Goal: Information Seeking & Learning: Learn about a topic

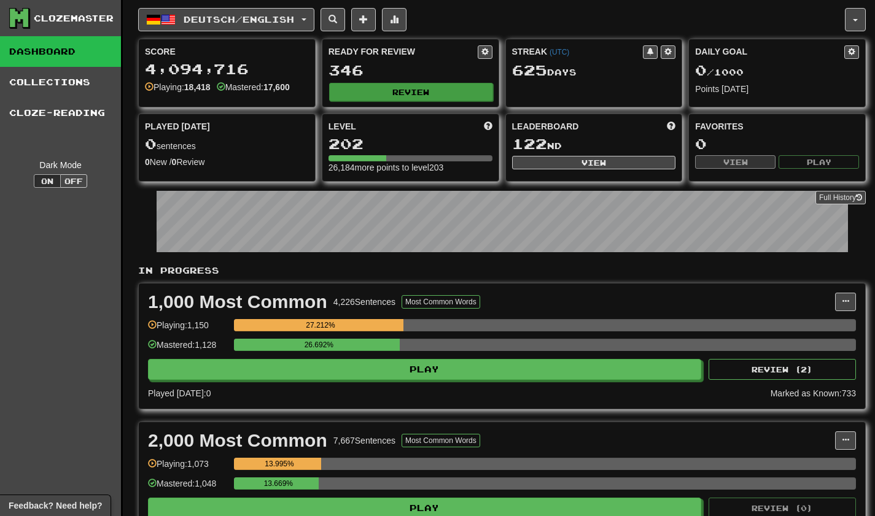
click at [387, 97] on button "Review" at bounding box center [411, 92] width 164 height 18
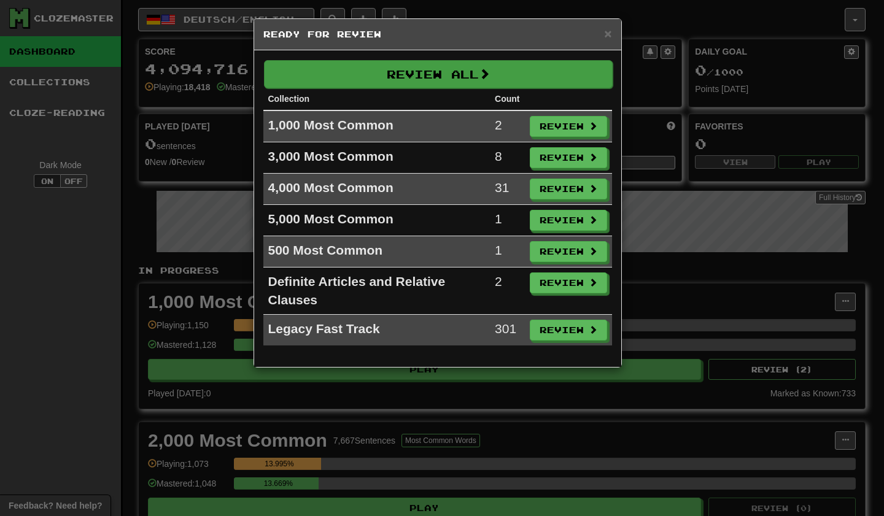
click at [411, 76] on button "Review All" at bounding box center [438, 74] width 349 height 28
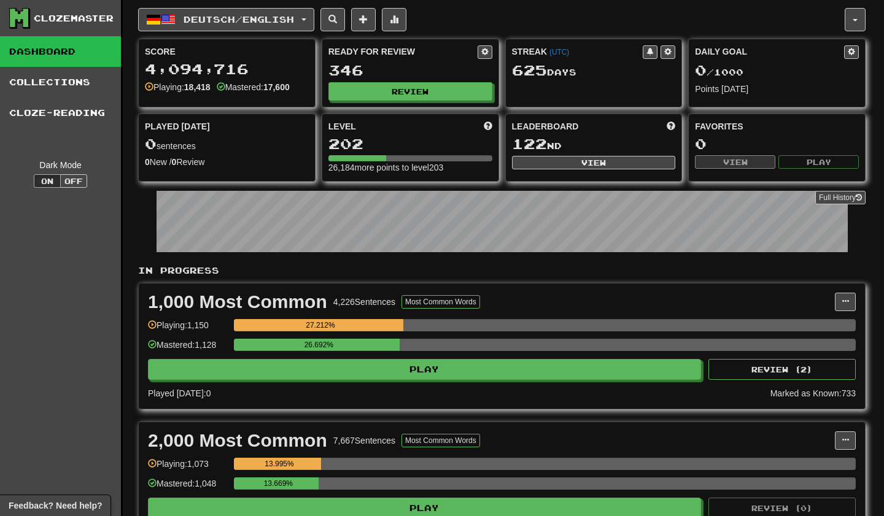
select select "***"
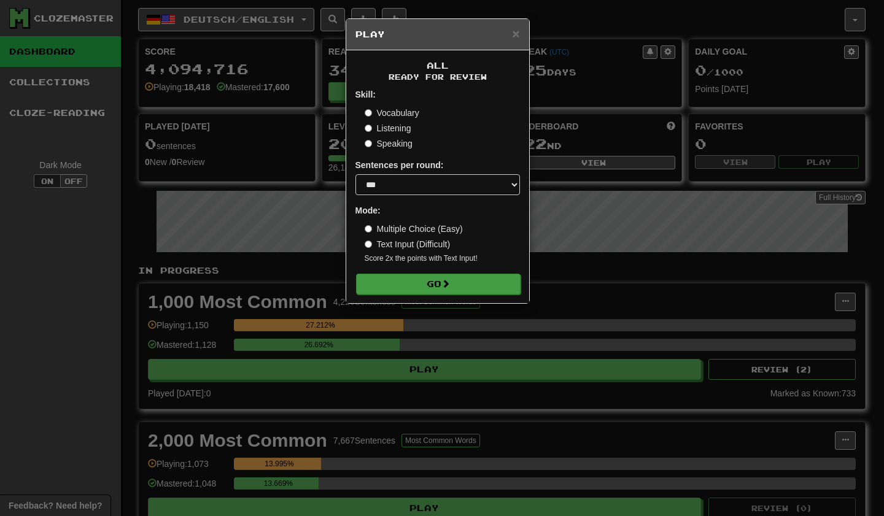
click at [393, 286] on button "Go" at bounding box center [438, 284] width 165 height 21
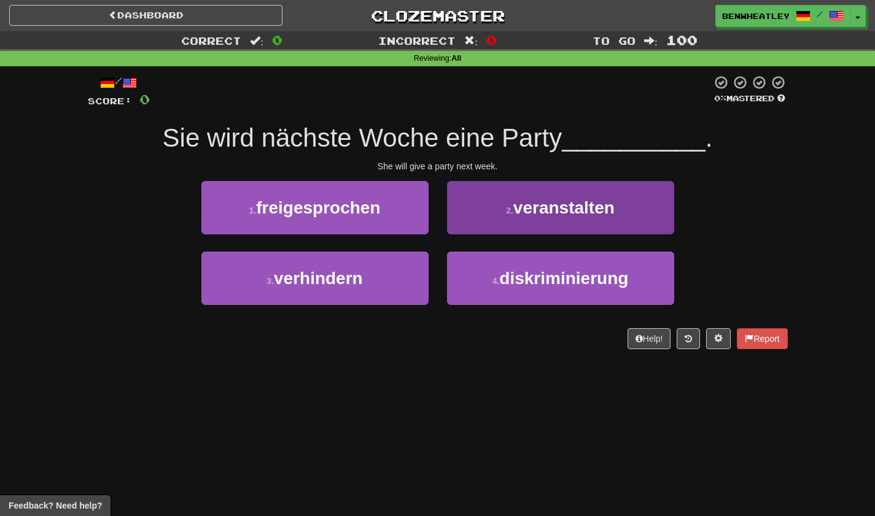
click at [516, 215] on span "veranstalten" at bounding box center [563, 207] width 101 height 19
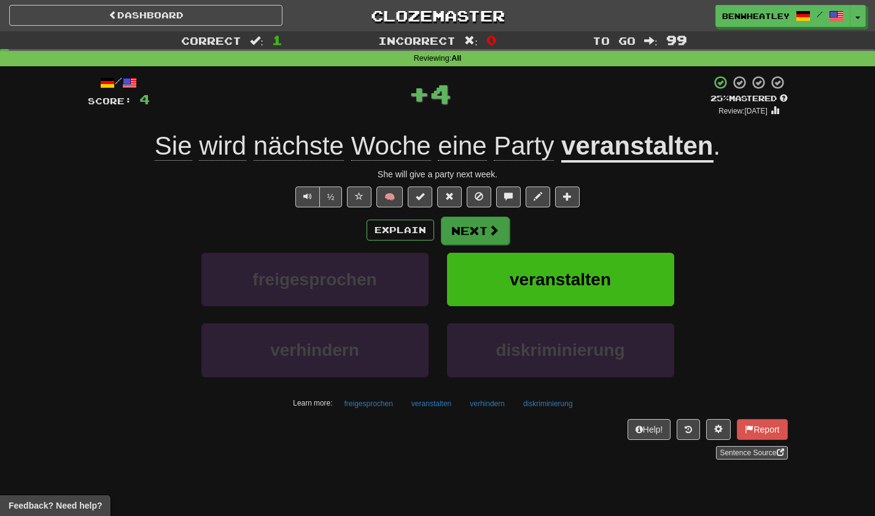
click at [488, 228] on span at bounding box center [493, 230] width 11 height 11
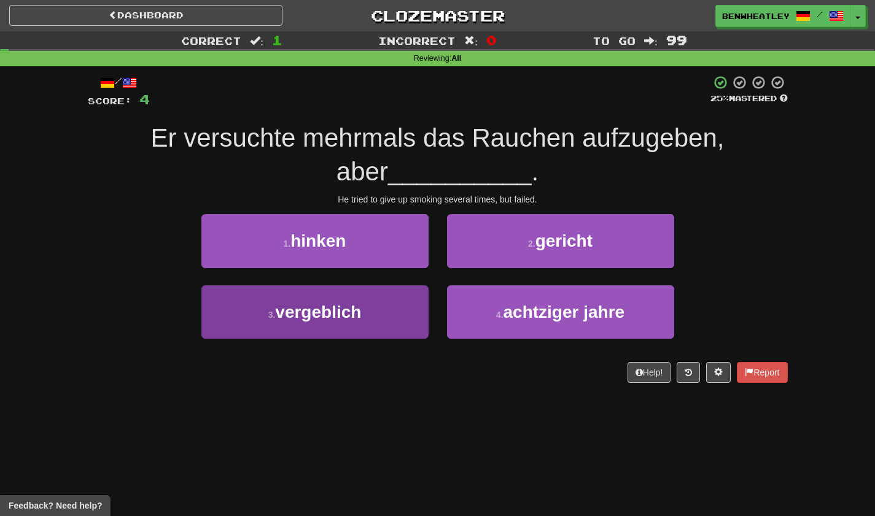
click at [361, 297] on button "3 . vergeblich" at bounding box center [314, 312] width 227 height 53
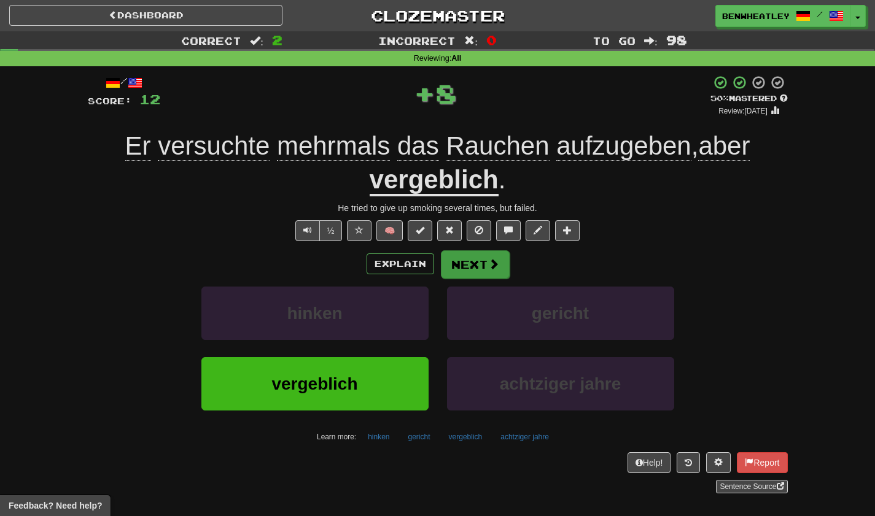
click at [459, 254] on button "Next" at bounding box center [475, 265] width 69 height 28
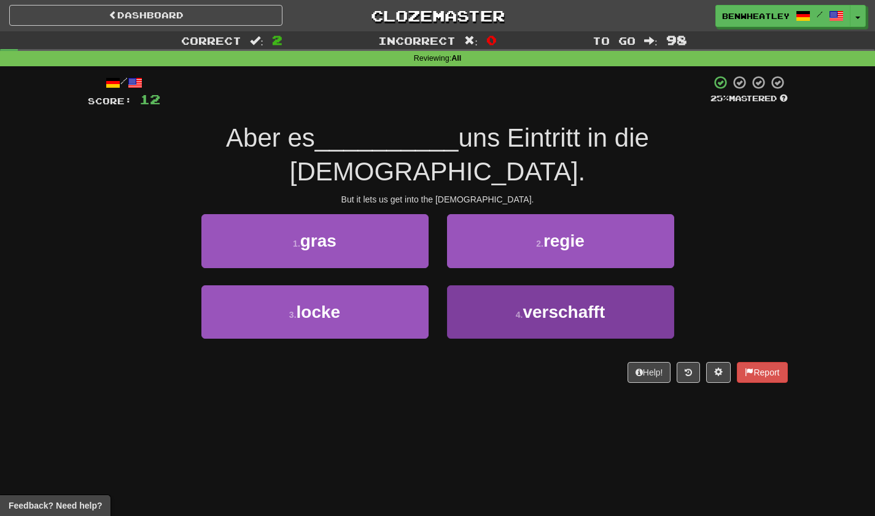
click at [498, 286] on button "4 . verschafft" at bounding box center [560, 312] width 227 height 53
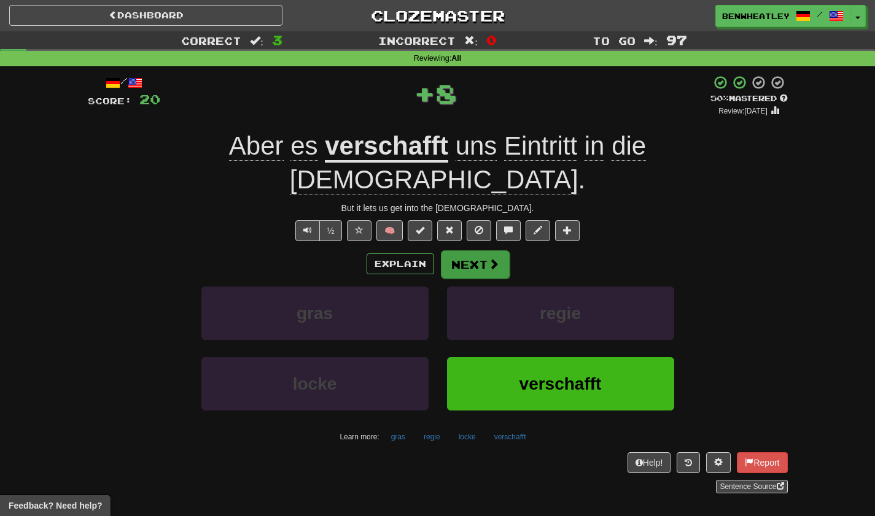
click at [464, 251] on button "Next" at bounding box center [475, 265] width 69 height 28
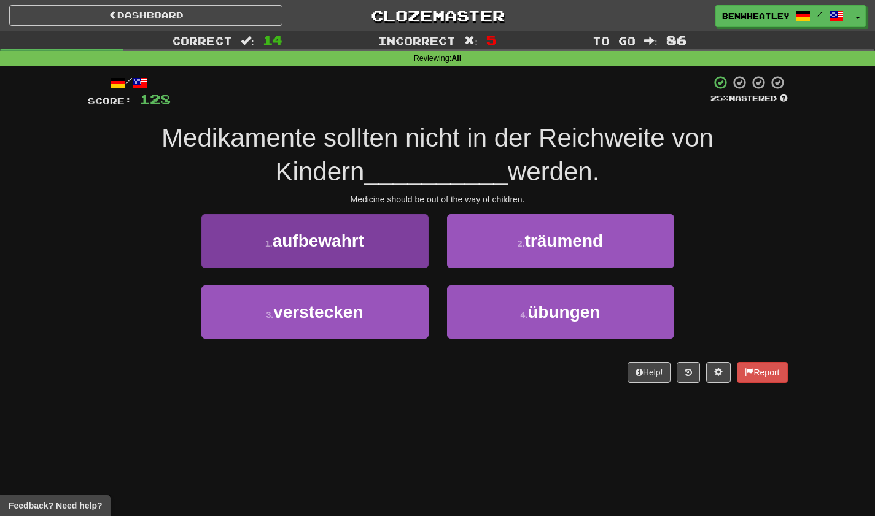
click at [380, 237] on button "1 . aufbewahrt" at bounding box center [314, 240] width 227 height 53
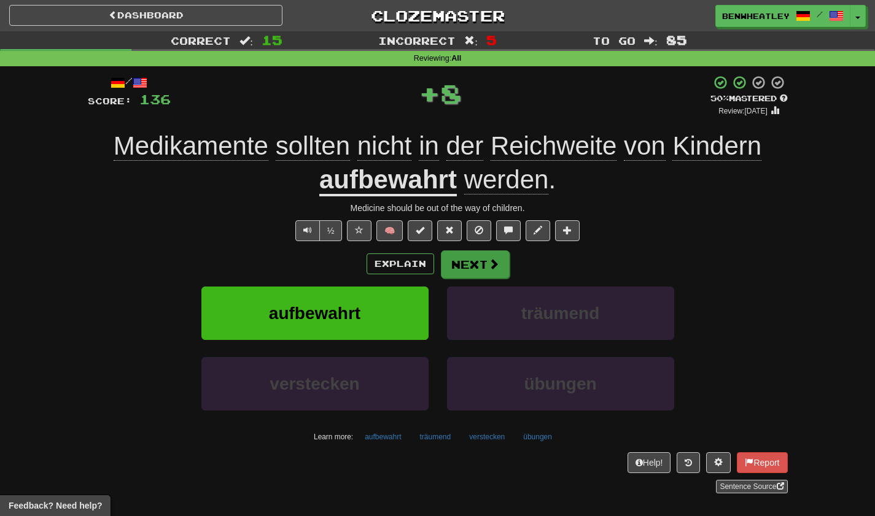
click at [465, 271] on button "Next" at bounding box center [475, 265] width 69 height 28
